Goal: Task Accomplishment & Management: Use online tool/utility

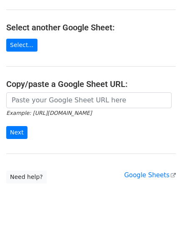
scroll to position [144, 0]
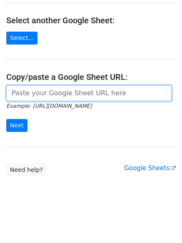
click at [44, 93] on input "url" at bounding box center [88, 93] width 165 height 16
paste input "[URL][DOMAIN_NAME]"
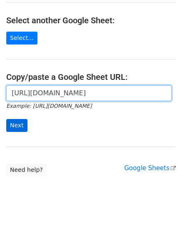
scroll to position [0, 186]
type input "[URL][DOMAIN_NAME]"
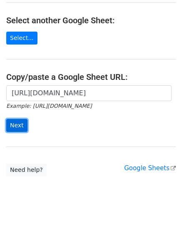
scroll to position [0, 0]
click at [14, 124] on input "Next" at bounding box center [16, 125] width 21 height 13
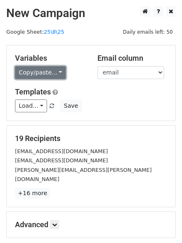
click at [36, 73] on link "Copy/paste..." at bounding box center [40, 72] width 51 height 13
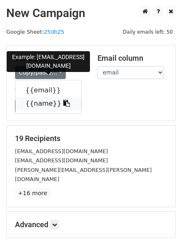
click at [40, 104] on link "{{name}}" at bounding box center [48, 103] width 66 height 13
